Goal: Task Accomplishment & Management: Complete application form

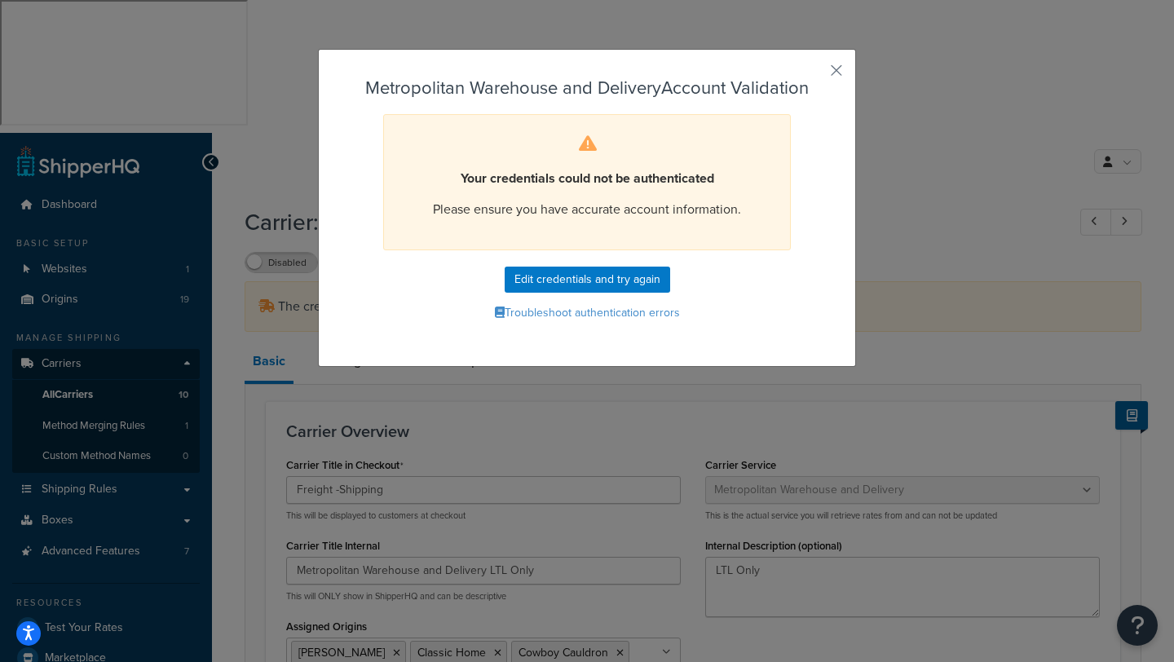
select select "metropolitanFreight"
select select "vp"
select select "ds"
click at [736, 47] on div "Metropolitan Warehouse and Delivery Account Validation Your credentials could n…" at bounding box center [587, 331] width 1174 height 662
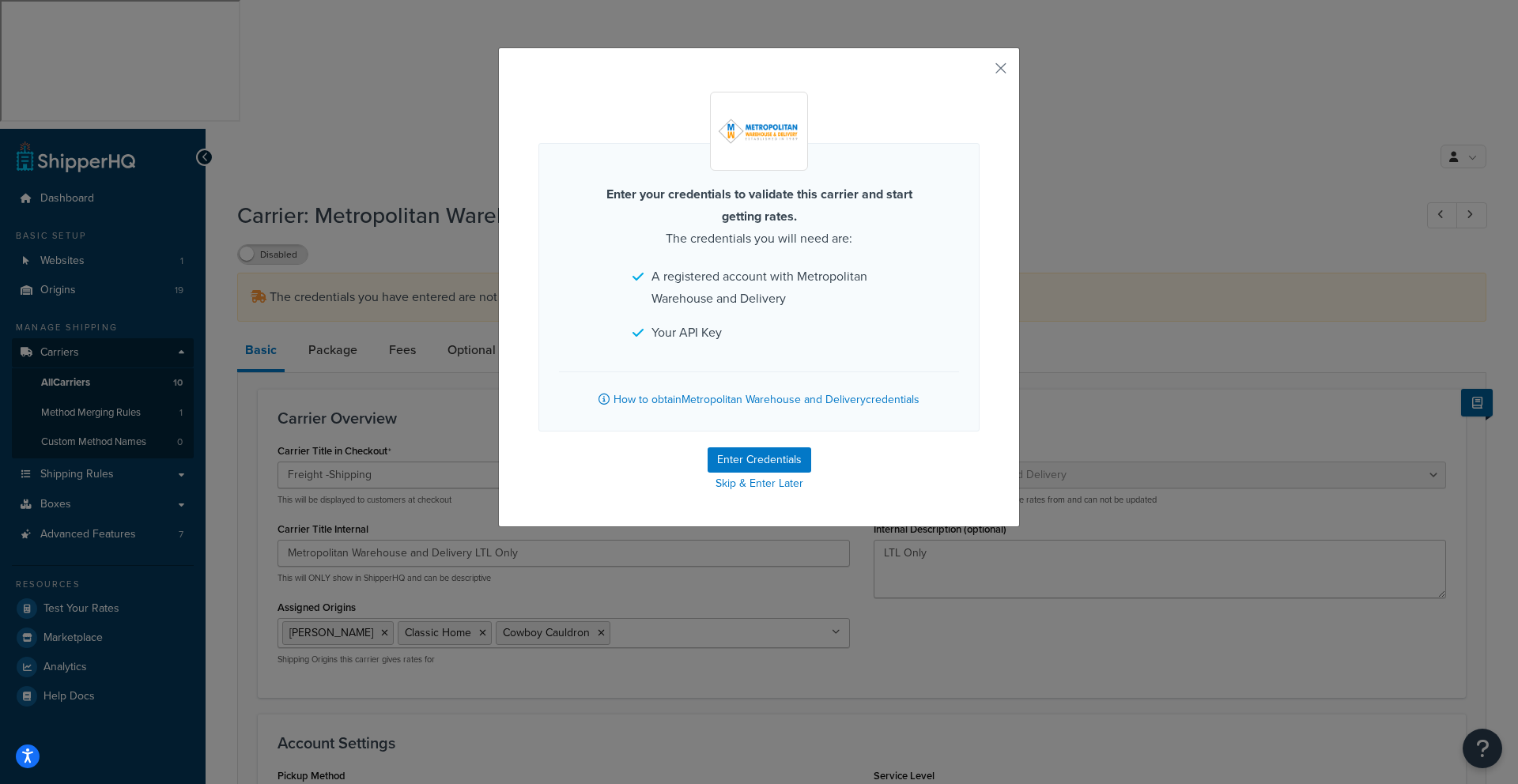
select select "metropolitanFreight"
select select "vp"
select select "ds"
